Goal: Information Seeking & Learning: Find specific fact

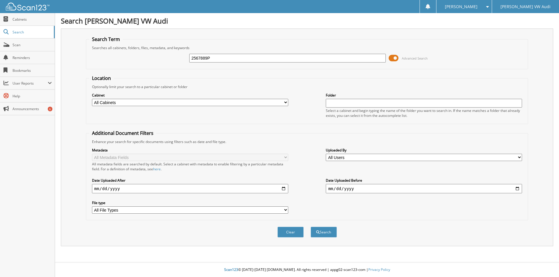
type input "2567889P"
click at [311, 227] on button "Search" at bounding box center [324, 232] width 26 height 11
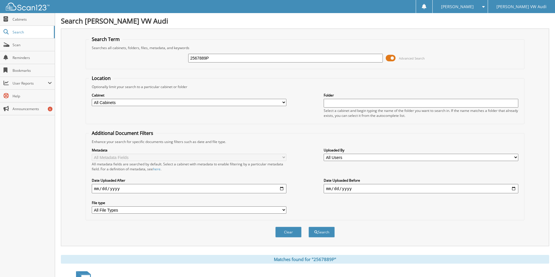
click at [283, 102] on select "All Cabinets CAR DEALS CUSTOMER CAR FILE EMPLOYEE HANDBOOK FORMS PARTS INVOICES…" at bounding box center [189, 102] width 194 height 7
click at [92, 99] on select "All Cabinets CAR DEALS CUSTOMER CAR FILE EMPLOYEE HANDBOOK FORMS PARTS INVOICES…" at bounding box center [189, 102] width 194 height 7
click at [283, 102] on select "All Cabinets CAR DEALS CUSTOMER CAR FILE EMPLOYEE HANDBOOK FORMS PARTS INVOICES…" at bounding box center [189, 102] width 194 height 7
select select "7854"
click at [92, 99] on select "All Cabinets CAR DEALS CUSTOMER CAR FILE EMPLOYEE HANDBOOK FORMS PARTS INVOICES…" at bounding box center [189, 102] width 194 height 7
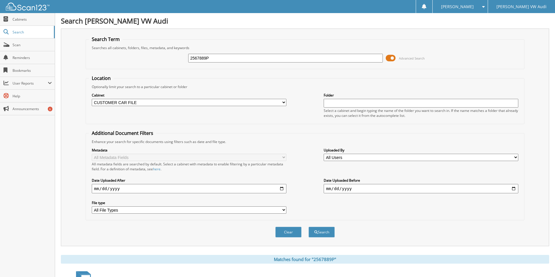
paste input "2567889P"
type input "2567889P"
click at [308, 227] on button "Search" at bounding box center [321, 232] width 26 height 11
click at [290, 234] on button "Clear" at bounding box center [288, 232] width 26 height 11
select select
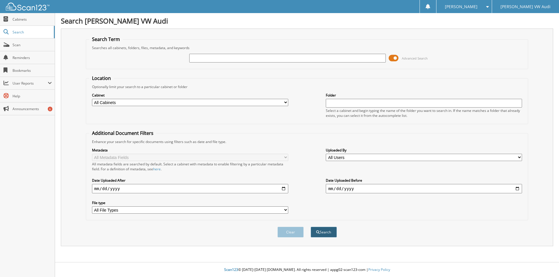
click at [337, 235] on button "Search" at bounding box center [324, 232] width 26 height 11
click at [18, 18] on span "Cabinets" at bounding box center [32, 19] width 39 height 5
